Goal: Information Seeking & Learning: Learn about a topic

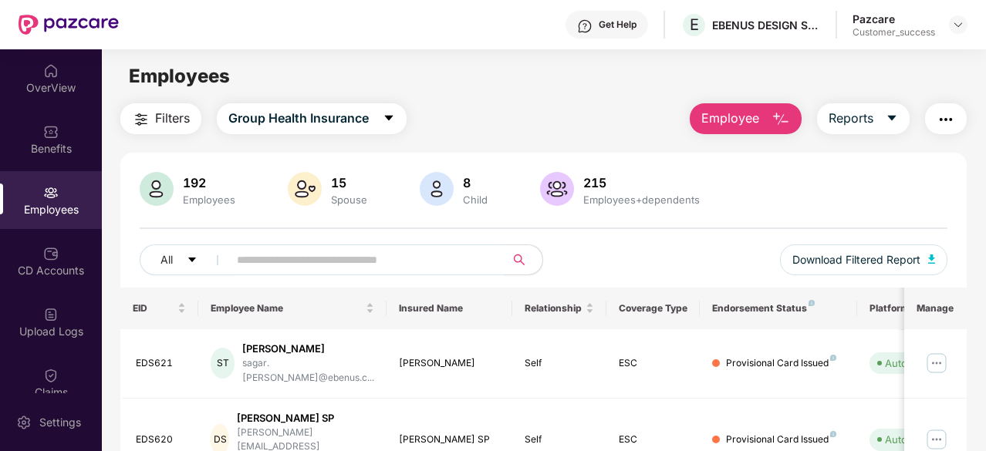
scroll to position [29, 0]
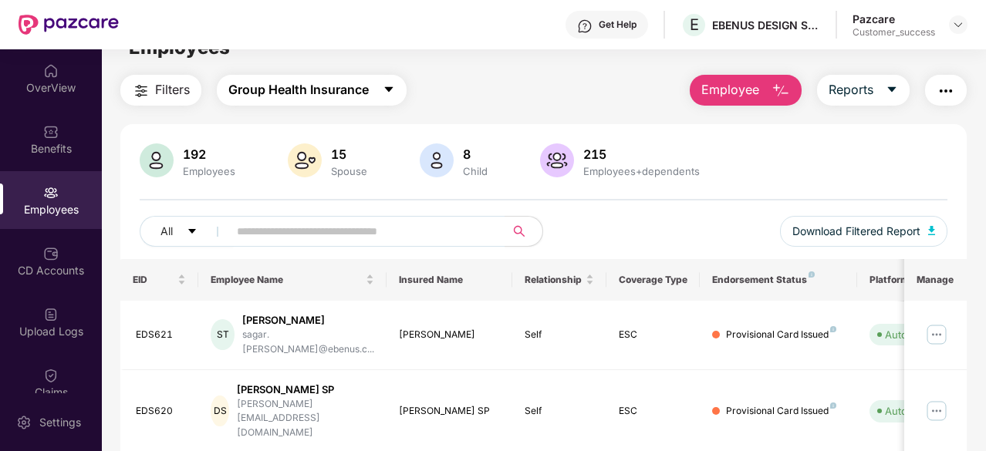
click at [360, 84] on span "Group Health Insurance" at bounding box center [298, 89] width 140 height 19
click at [522, 58] on div "Employees" at bounding box center [544, 47] width 884 height 29
click at [395, 96] on span "caret-down" at bounding box center [389, 90] width 12 height 14
drag, startPoint x: 430, startPoint y: 94, endPoint x: 392, endPoint y: 87, distance: 38.4
click at [392, 87] on div "Filters Group Health Insurance Employee Reports" at bounding box center [543, 90] width 847 height 31
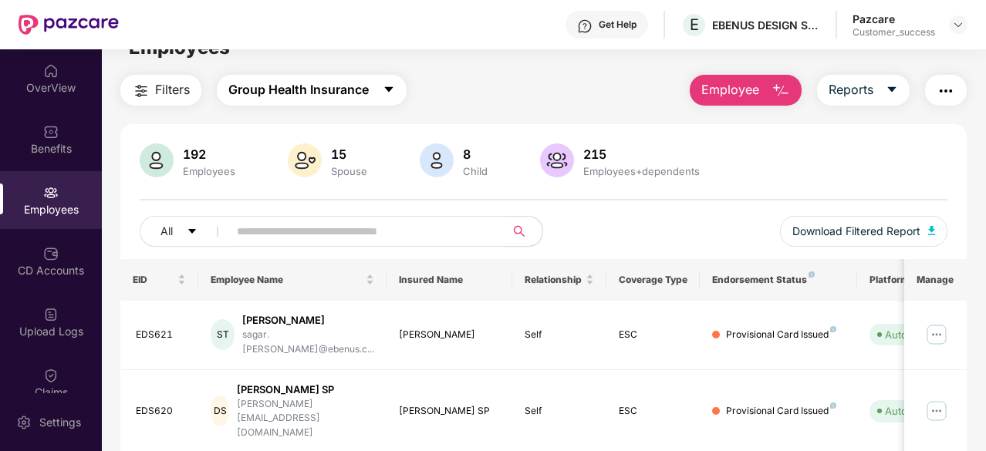
click at [392, 87] on icon "caret-down" at bounding box center [388, 89] width 8 height 5
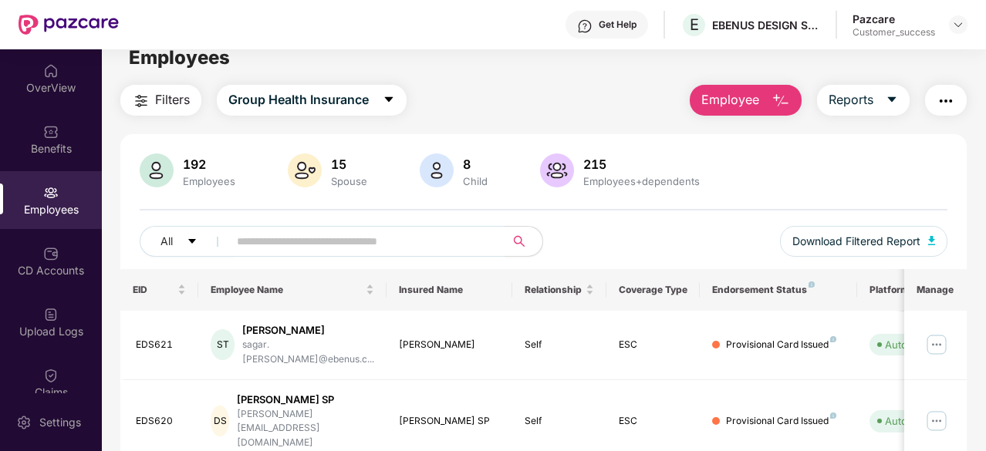
scroll to position [0, 0]
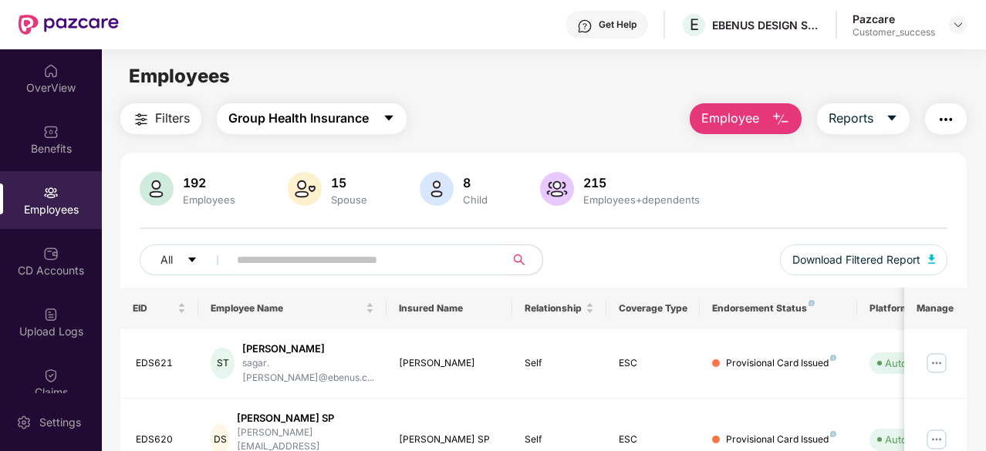
click at [390, 123] on icon "caret-down" at bounding box center [389, 118] width 12 height 12
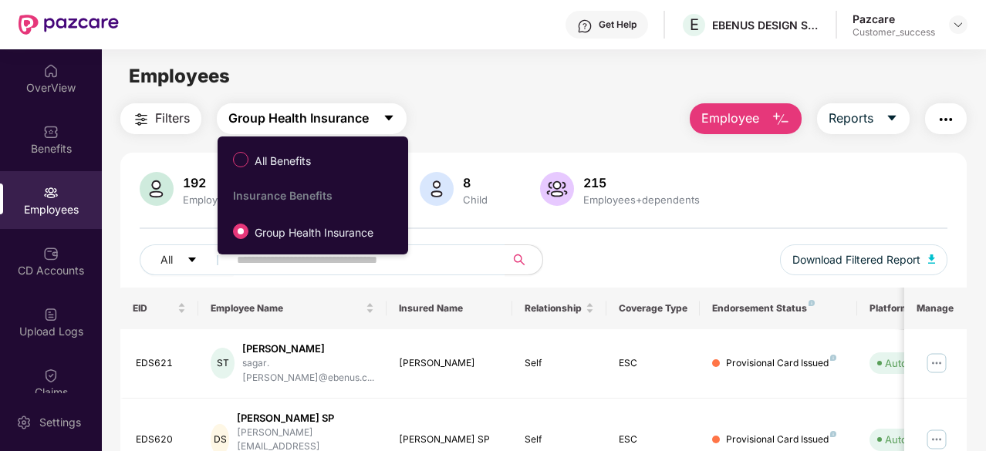
click at [390, 123] on icon "caret-down" at bounding box center [389, 118] width 12 height 12
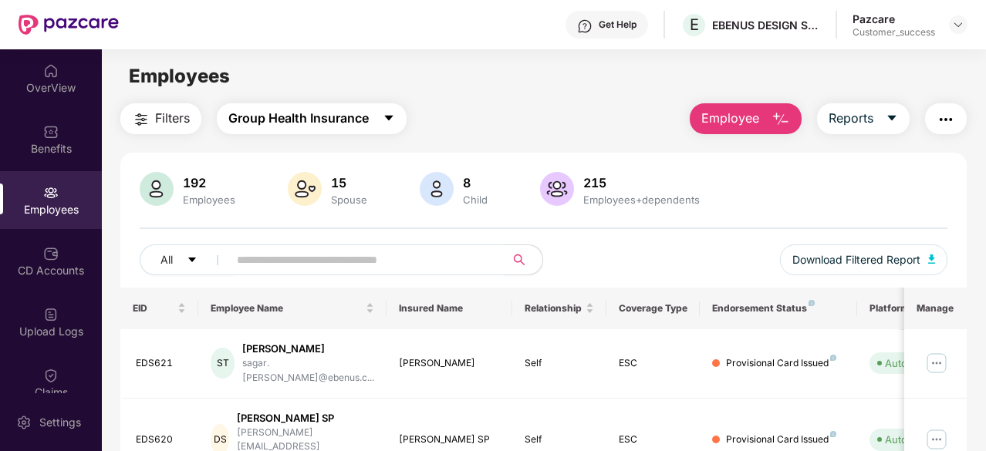
click at [390, 123] on icon "caret-down" at bounding box center [389, 118] width 12 height 12
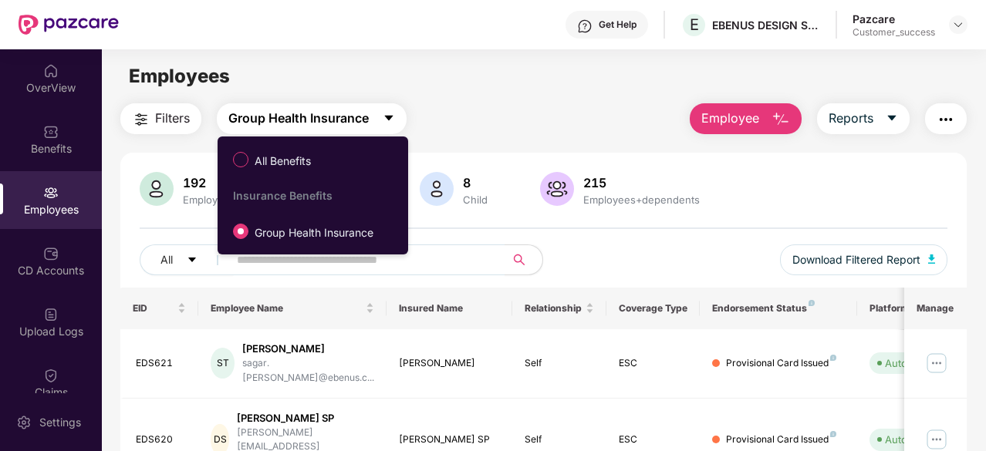
click at [390, 123] on icon "caret-down" at bounding box center [389, 118] width 12 height 12
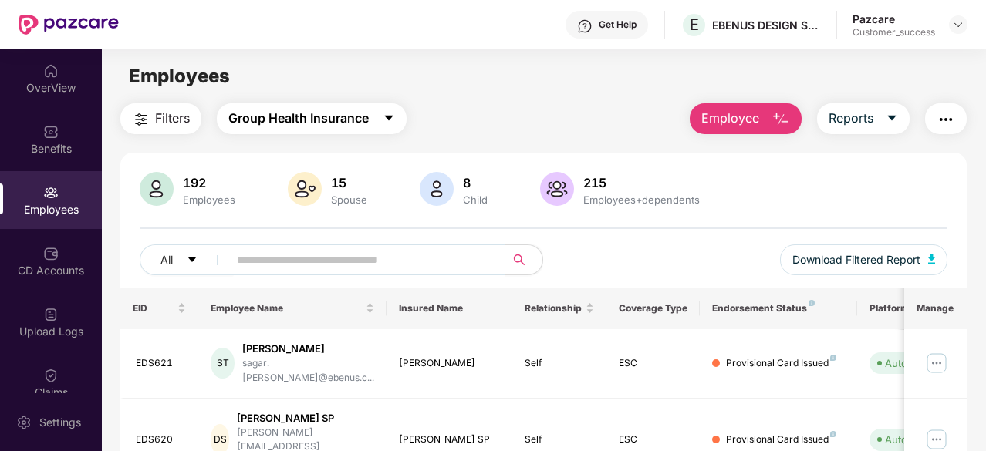
click at [301, 112] on span "Group Health Insurance" at bounding box center [298, 118] width 140 height 19
click at [434, 103] on main "Employees Filters Group Health Insurance Employee Reports 192 Employees 15 Spou…" at bounding box center [544, 274] width 884 height 451
click at [958, 25] on img at bounding box center [958, 25] width 12 height 12
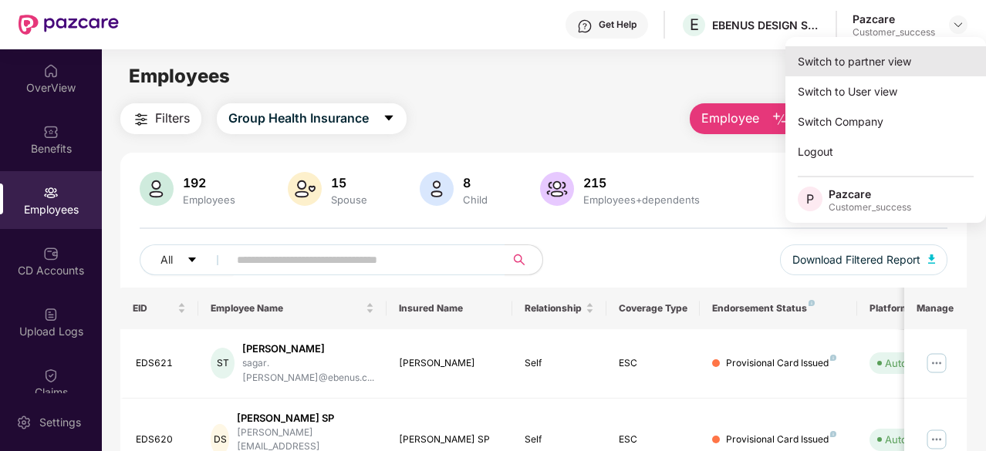
click at [886, 59] on div "Switch to partner view" at bounding box center [886, 61] width 201 height 30
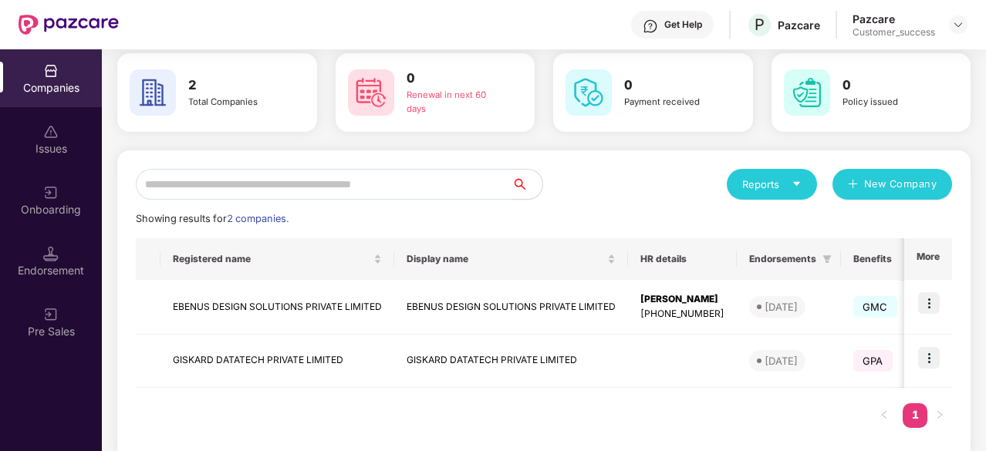
scroll to position [65, 0]
click at [931, 353] on img at bounding box center [929, 357] width 22 height 22
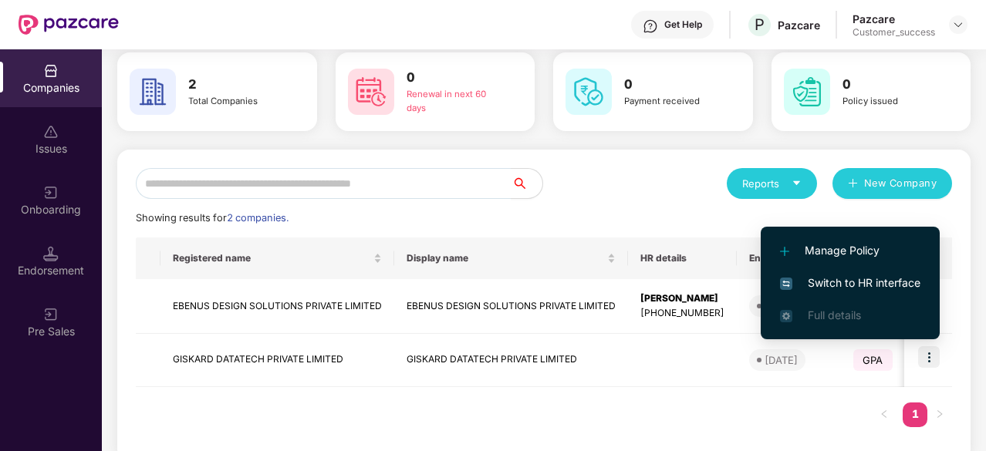
click at [866, 276] on span "Switch to HR interface" at bounding box center [850, 283] width 140 height 17
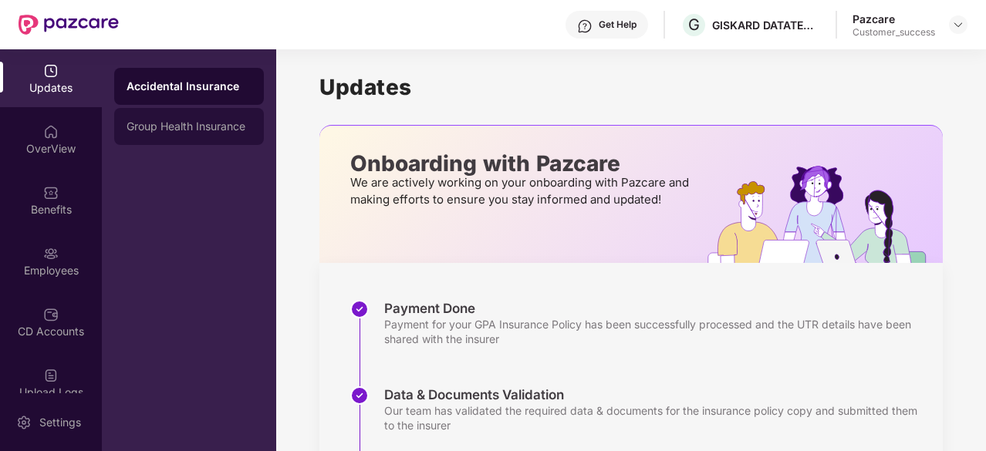
click at [228, 125] on div "Group Health Insurance" at bounding box center [189, 126] width 125 height 12
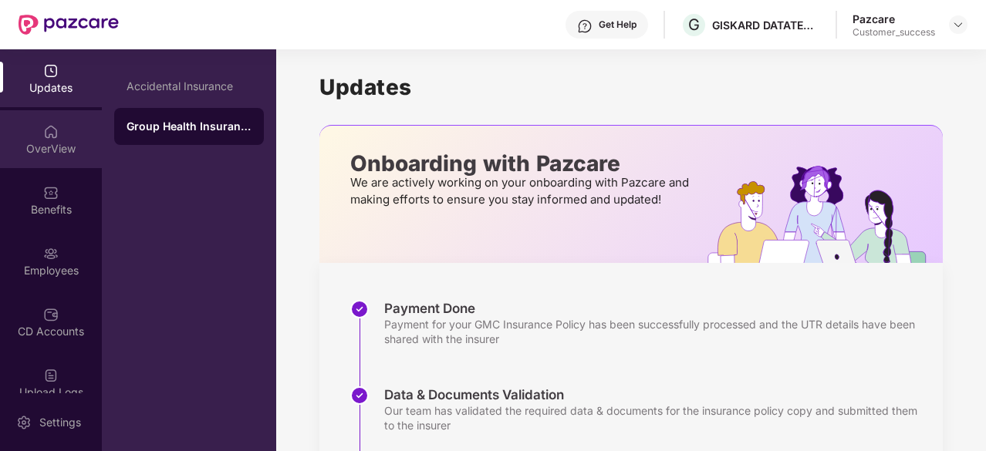
click at [62, 131] on div "OverView" at bounding box center [51, 139] width 102 height 58
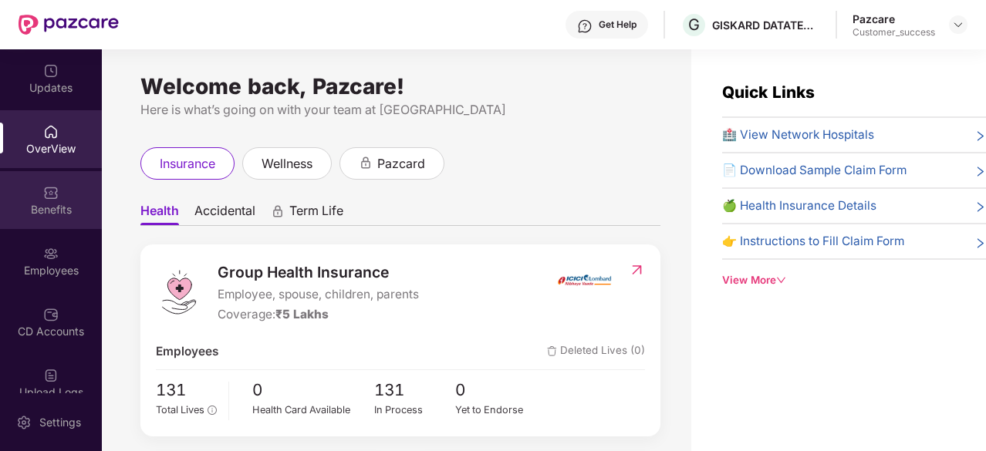
click at [45, 200] on img at bounding box center [50, 192] width 15 height 15
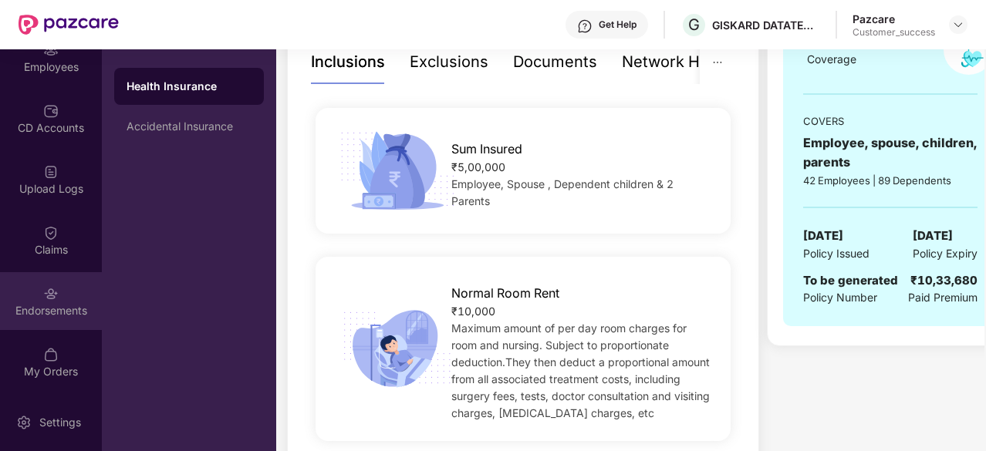
scroll to position [262, 0]
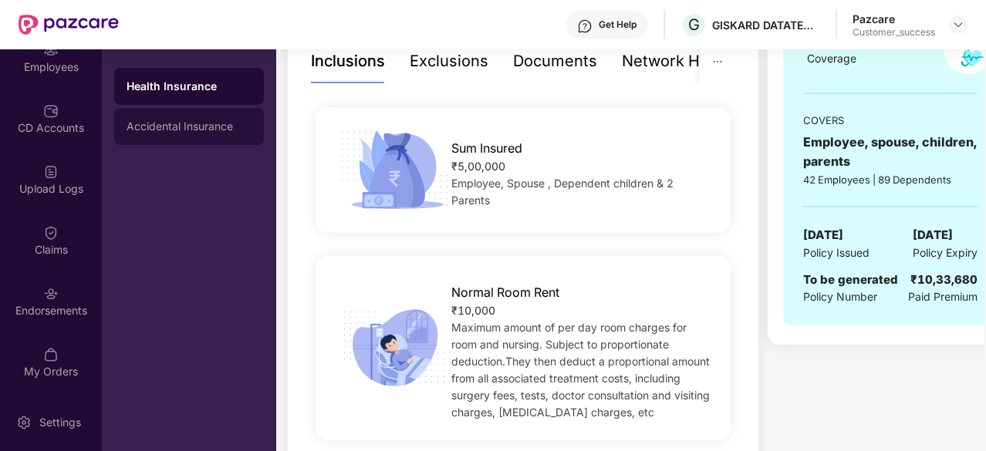
click at [194, 124] on div "Accidental Insurance" at bounding box center [189, 126] width 125 height 12
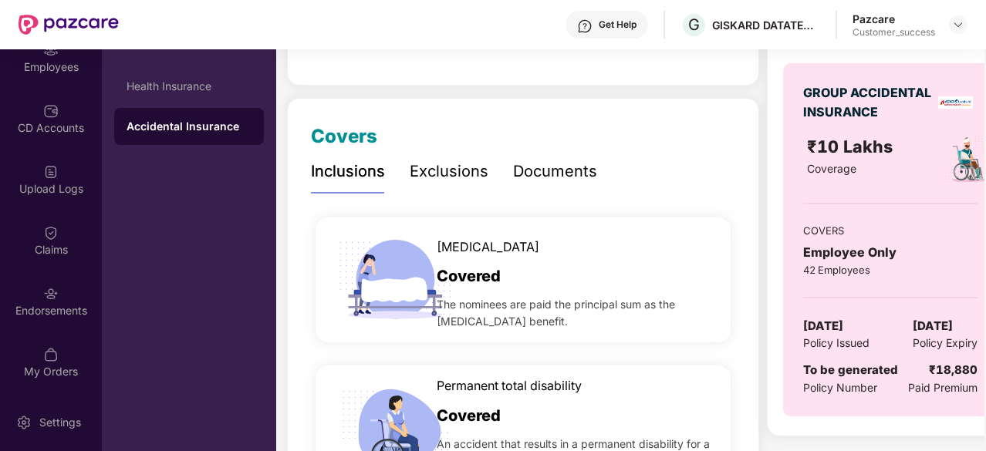
scroll to position [151, 0]
click at [442, 183] on div "Exclusions" at bounding box center [449, 173] width 79 height 24
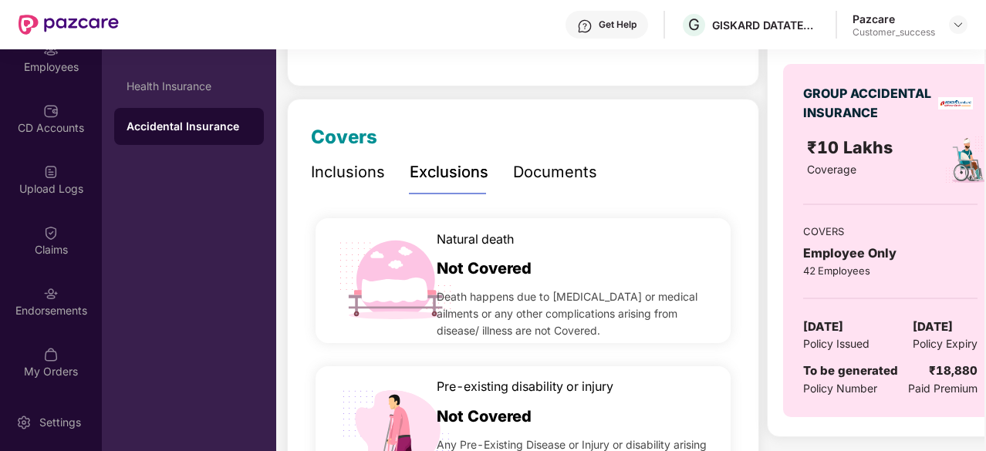
click at [539, 177] on div "Documents" at bounding box center [555, 173] width 84 height 24
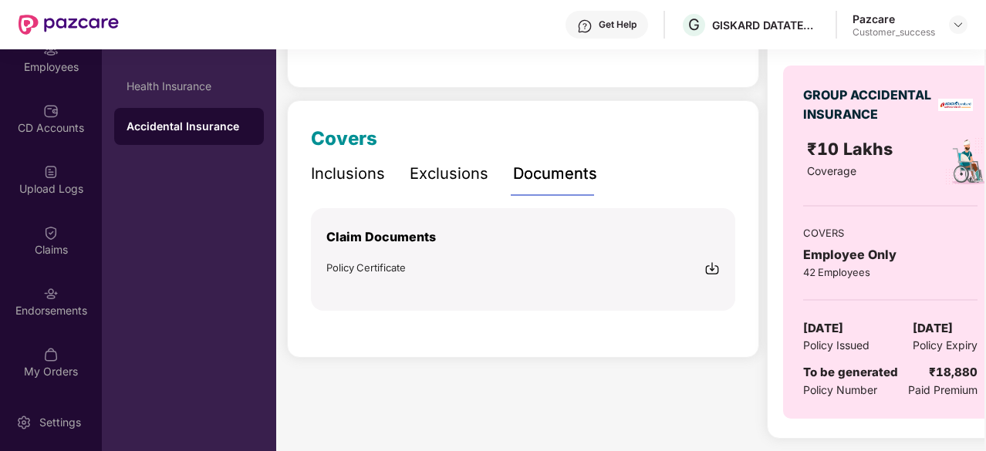
scroll to position [147, 0]
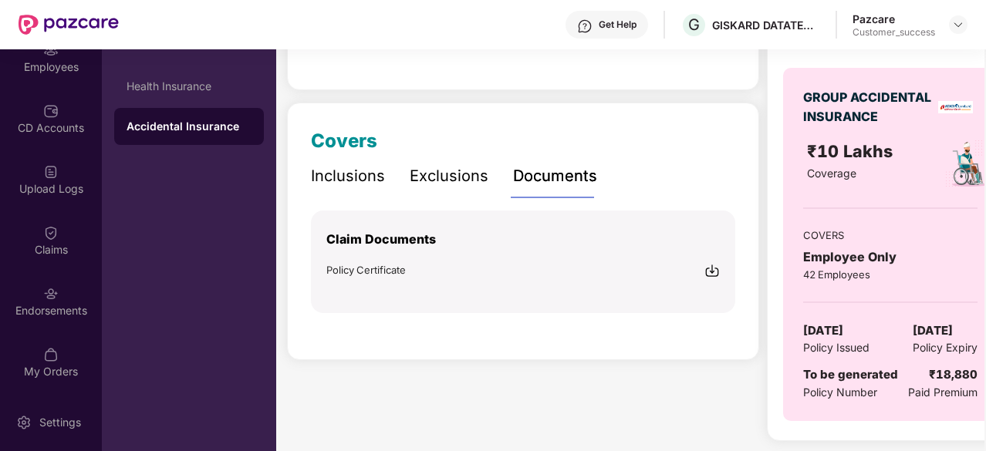
click at [363, 163] on div "Inclusions" at bounding box center [348, 176] width 74 height 42
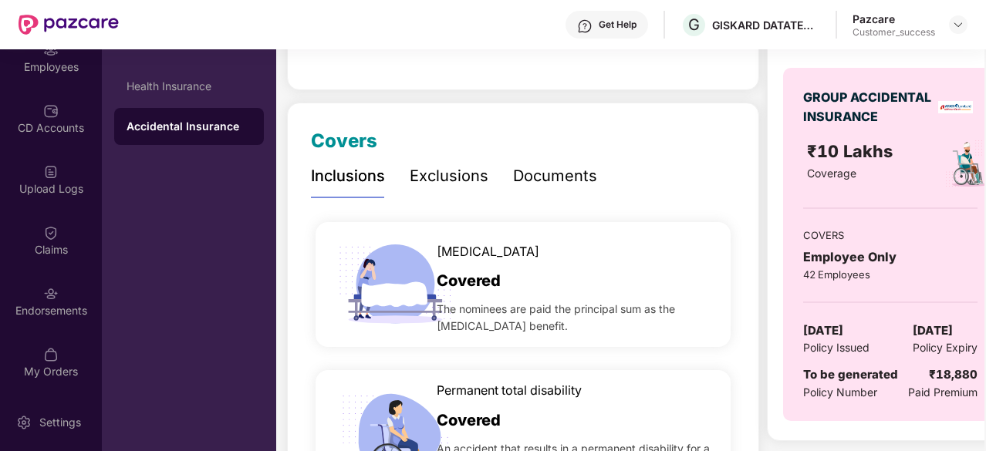
click at [430, 172] on div "Exclusions" at bounding box center [449, 176] width 79 height 24
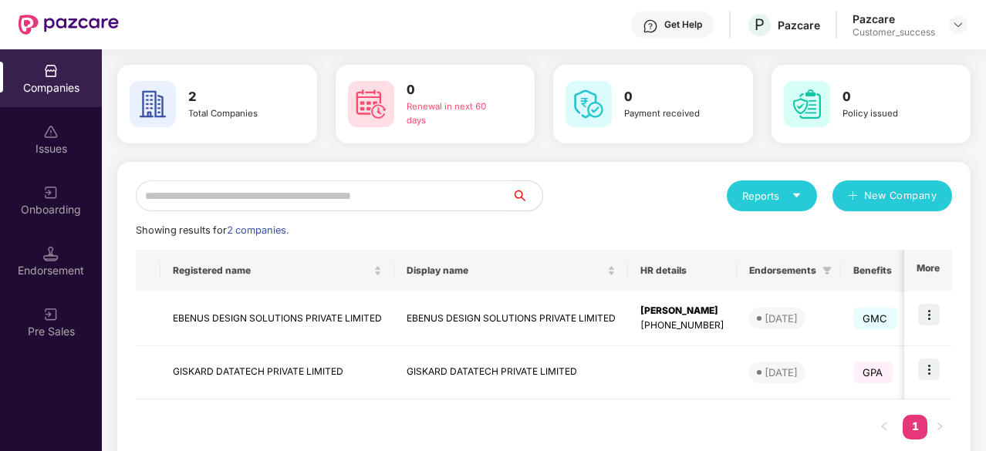
scroll to position [54, 0]
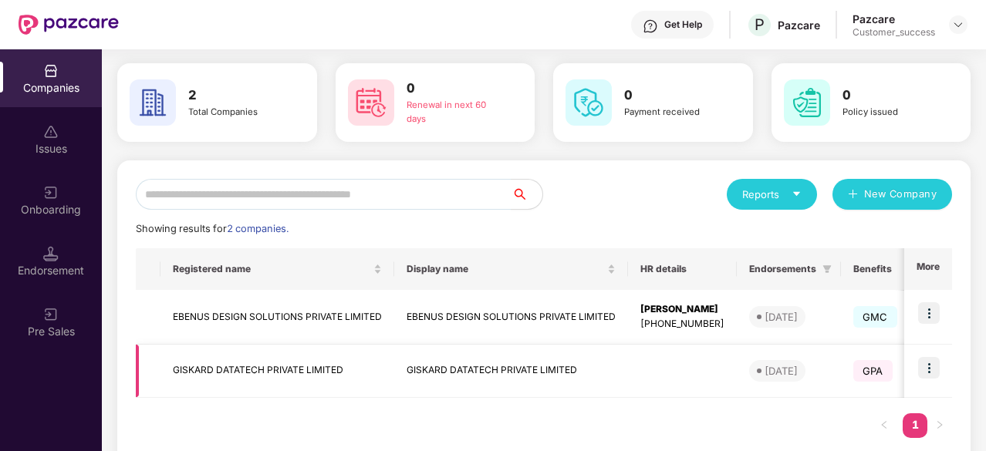
click at [933, 370] on img at bounding box center [929, 368] width 22 height 22
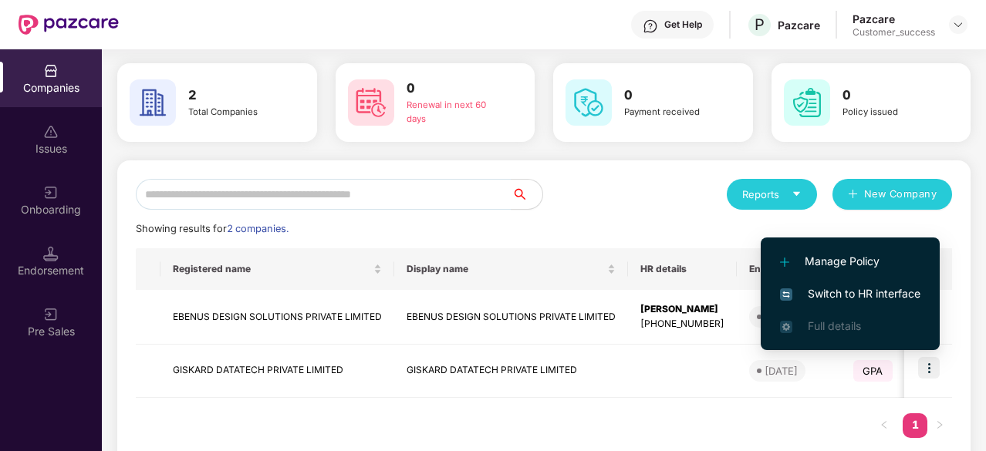
click at [862, 296] on span "Switch to HR interface" at bounding box center [850, 294] width 140 height 17
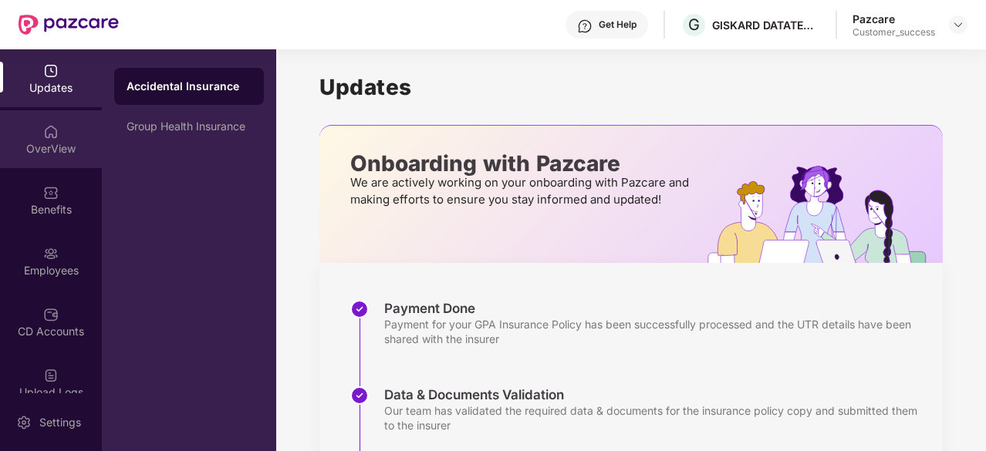
drag, startPoint x: 46, startPoint y: 147, endPoint x: 35, endPoint y: 147, distance: 10.8
click at [35, 147] on div "OverView" at bounding box center [51, 148] width 102 height 15
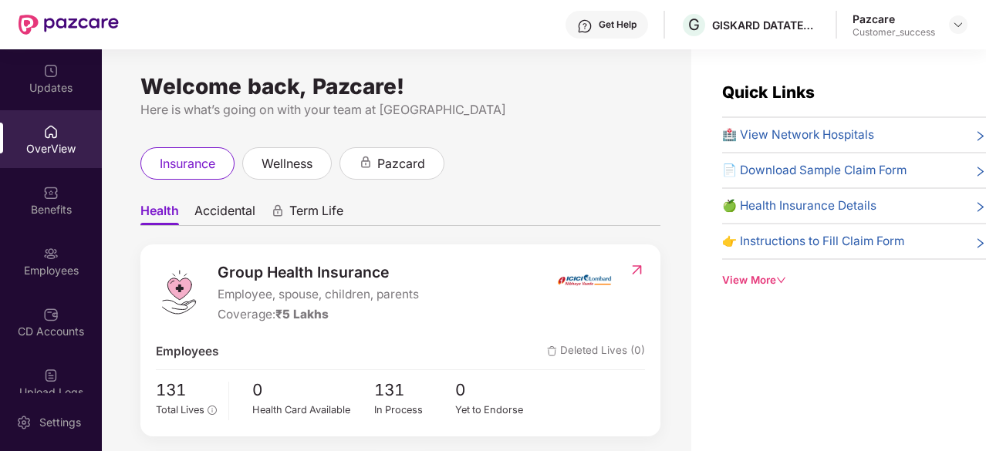
click at [56, 218] on div "Benefits" at bounding box center [51, 200] width 102 height 58
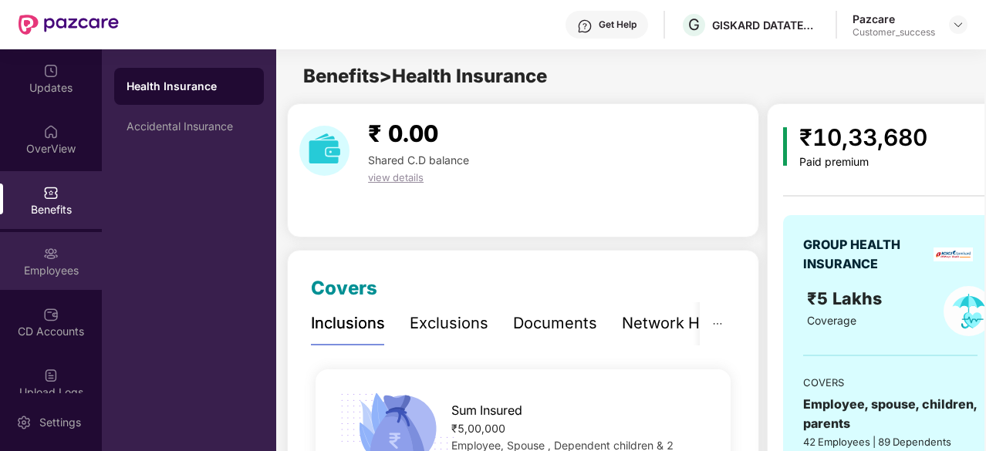
click at [67, 240] on div "Employees" at bounding box center [51, 261] width 102 height 58
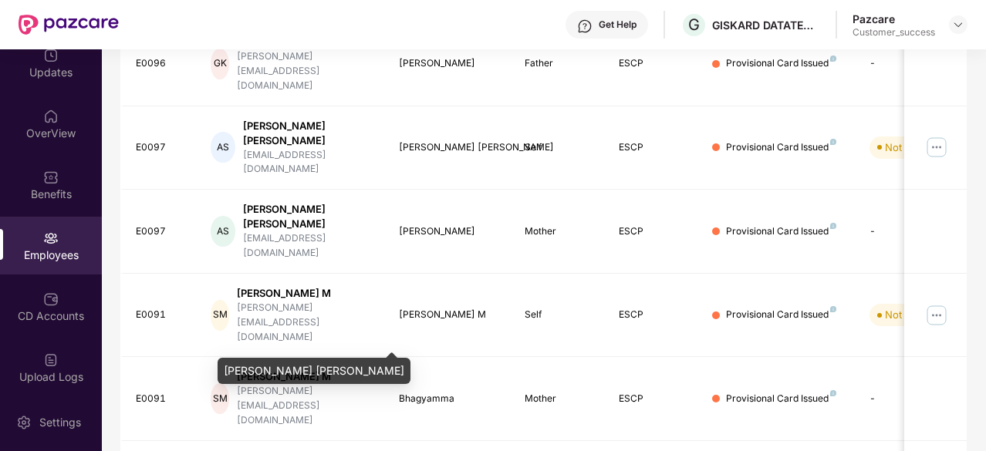
scroll to position [519, 0]
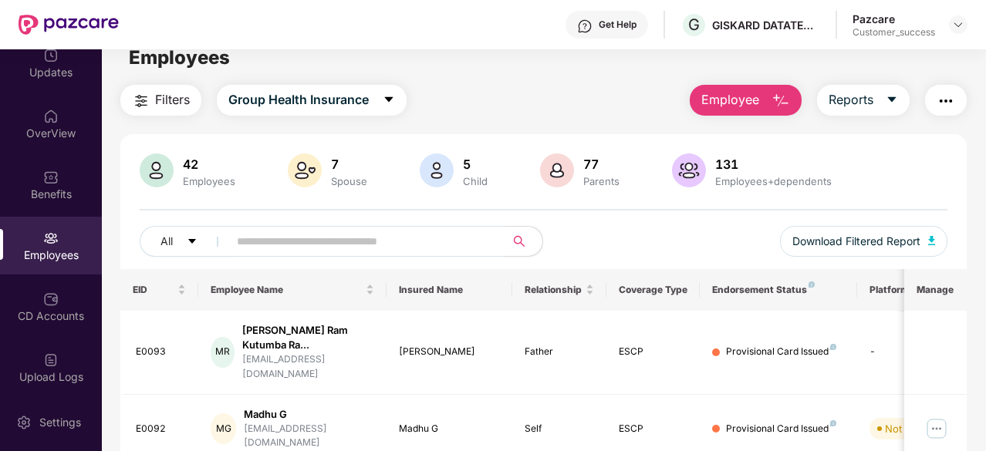
scroll to position [0, 0]
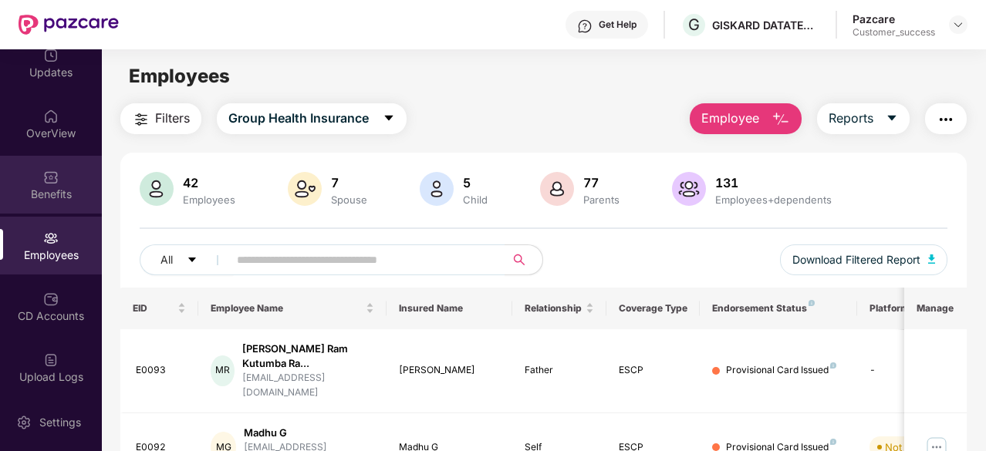
click at [79, 187] on div "Benefits" at bounding box center [51, 194] width 102 height 15
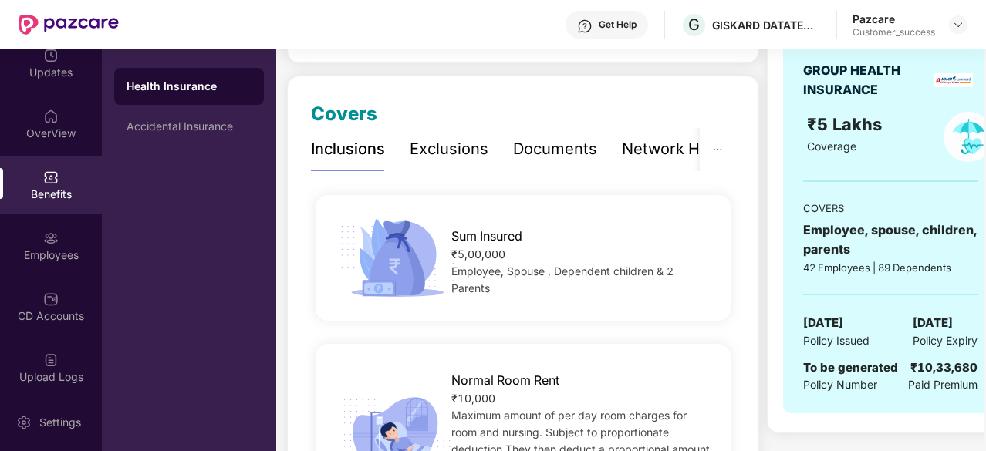
scroll to position [174, 0]
